Goal: Register for event/course

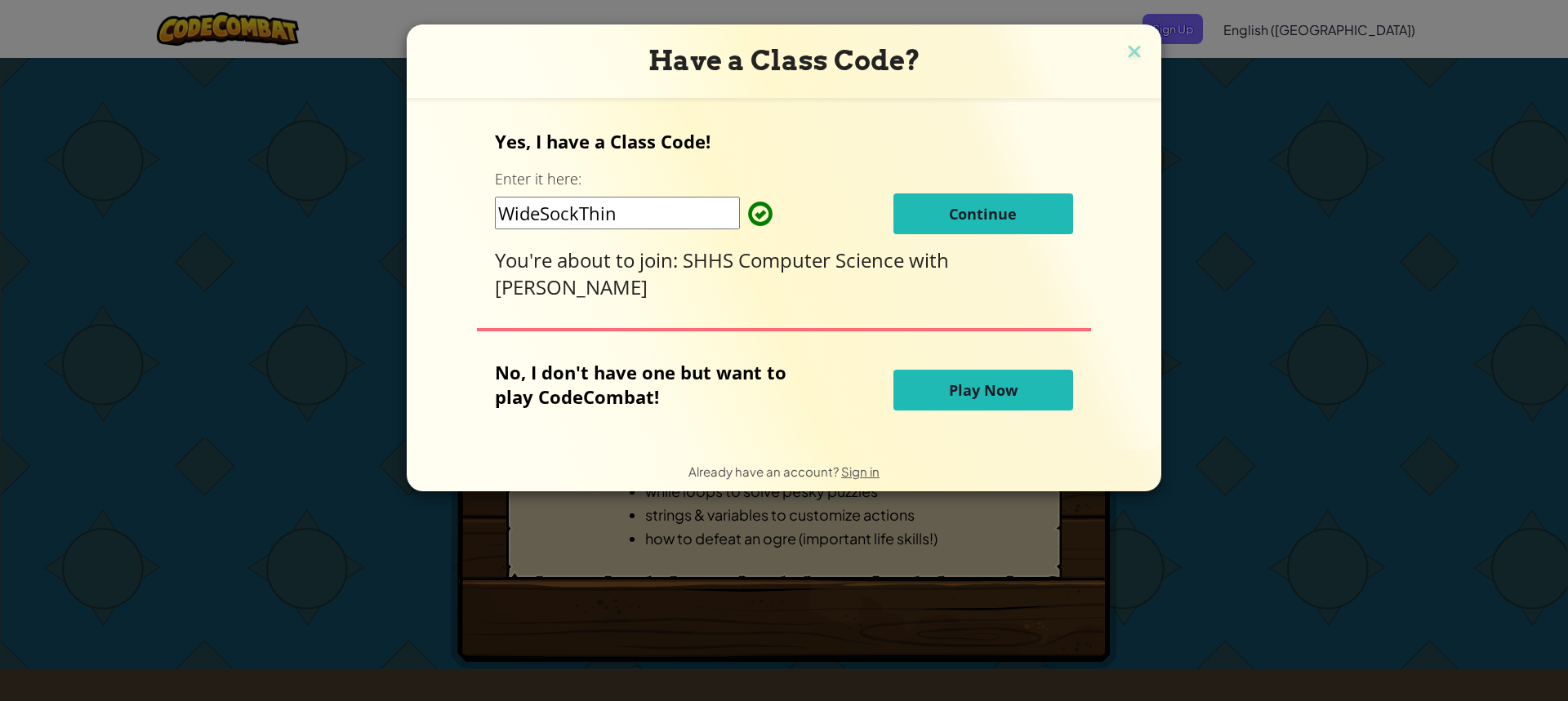
drag, startPoint x: 680, startPoint y: 214, endPoint x: 459, endPoint y: 196, distance: 221.7
click at [459, 196] on div "Yes, I have a Class Code! Enter it here: WideSockThin Continue You're about to …" at bounding box center [784, 274] width 722 height 320
click at [854, 213] on div "WideSockThin Continue" at bounding box center [784, 213] width 578 height 41
click at [997, 216] on span "Continue" at bounding box center [983, 213] width 68 height 19
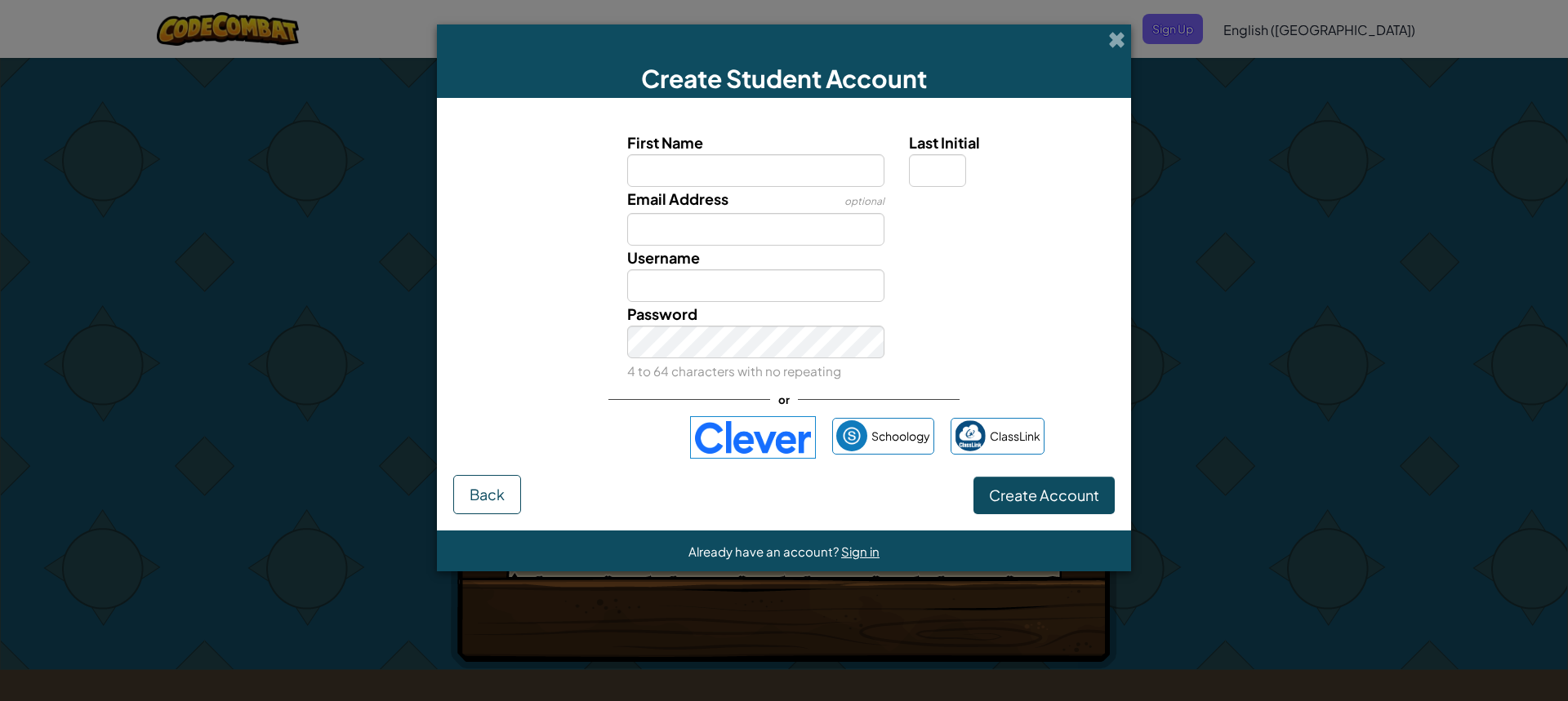
click at [773, 444] on img at bounding box center [753, 437] width 126 height 43
click at [1114, 41] on span at bounding box center [1117, 39] width 17 height 17
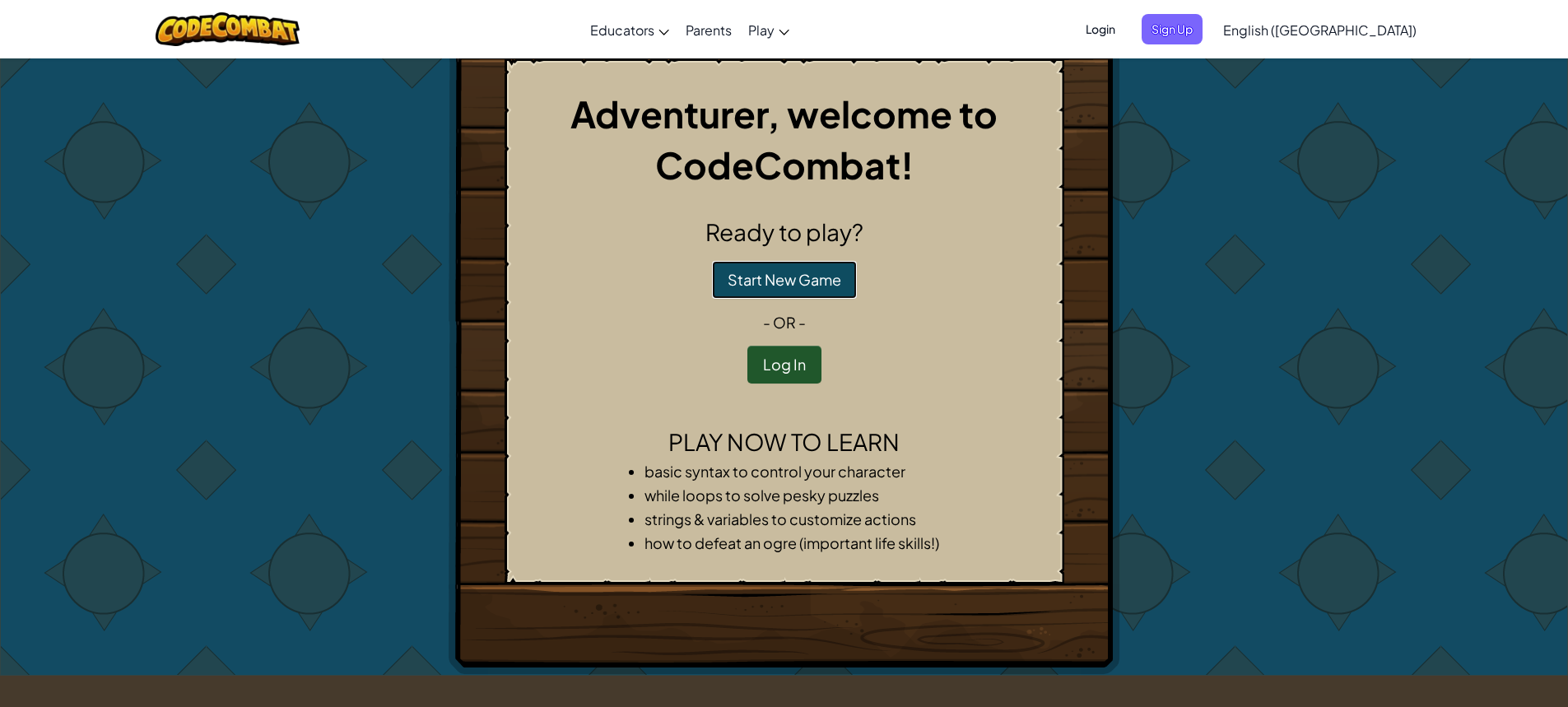
click at [793, 283] on button "Start New Game" at bounding box center [784, 279] width 145 height 38
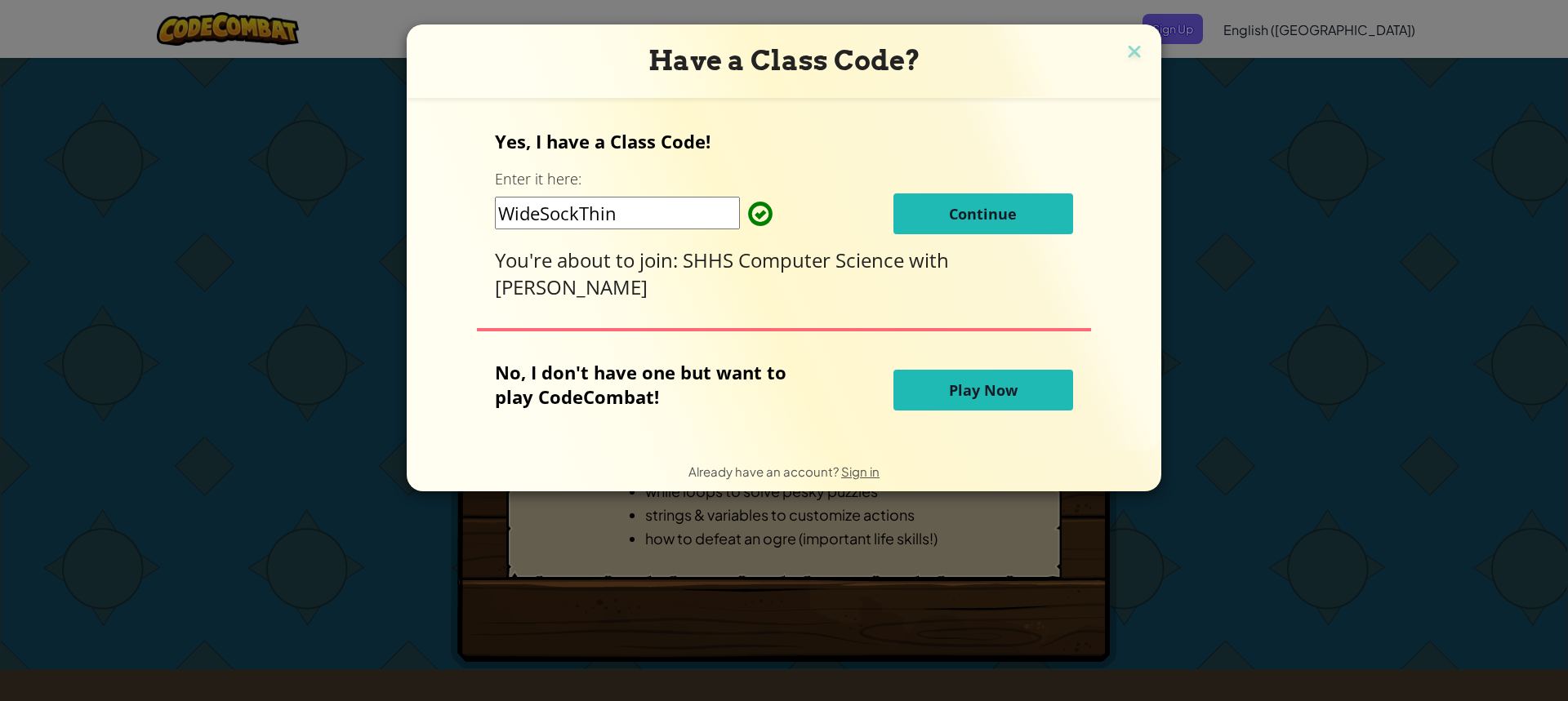
click at [981, 223] on span "Continue" at bounding box center [983, 213] width 68 height 19
